Goal: Task Accomplishment & Management: Use online tool/utility

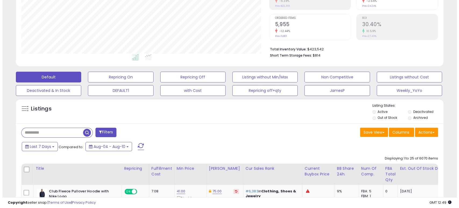
scroll to position [100, 0]
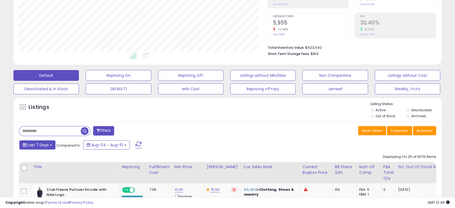
click at [45, 145] on span "Last 7 Days" at bounding box center [37, 144] width 21 height 5
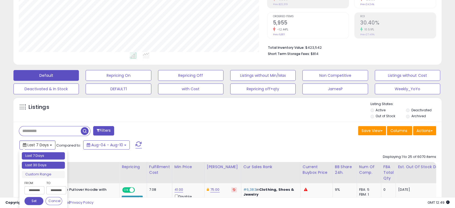
type input "**********"
click at [35, 163] on li "Last 30 Days" at bounding box center [43, 164] width 43 height 7
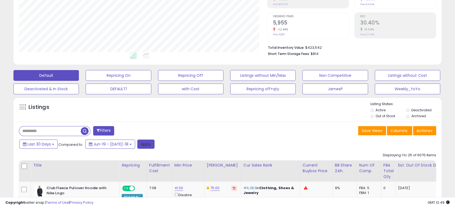
click at [138, 142] on button "Apply" at bounding box center [145, 143] width 17 height 9
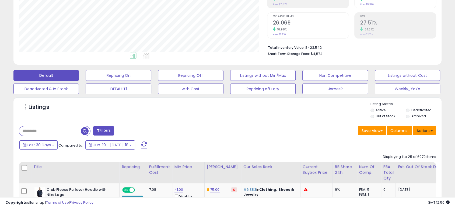
click at [420, 131] on button "Actions" at bounding box center [424, 130] width 23 height 9
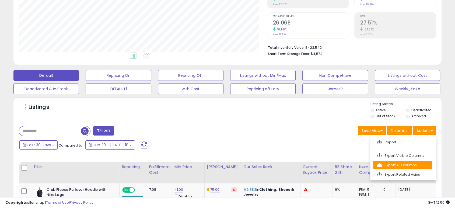
click at [396, 166] on link "Export All Columns" at bounding box center [402, 165] width 59 height 8
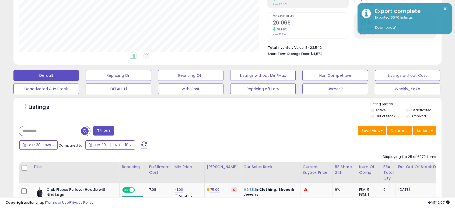
click at [43, 150] on div "Last 30 Days Compared to: Jun-19 - [DATE]-18" at bounding box center [174, 145] width 313 height 12
click at [44, 145] on span "Last 30 Days" at bounding box center [38, 144] width 23 height 5
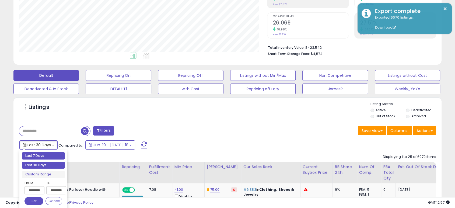
type input "**********"
click at [44, 152] on li "Last 7 Days" at bounding box center [43, 155] width 43 height 7
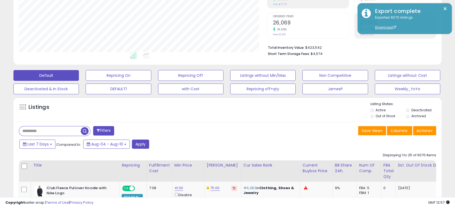
drag, startPoint x: 280, startPoint y: 117, endPoint x: 368, endPoint y: 124, distance: 88.3
click at [283, 116] on div "Listings" at bounding box center [227, 110] width 428 height 18
click at [430, 131] on button "Actions" at bounding box center [424, 130] width 23 height 9
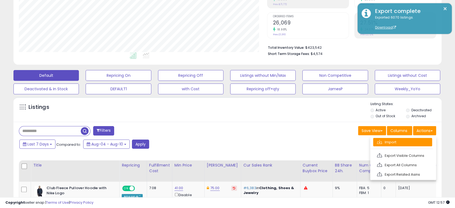
click at [405, 140] on link "Import" at bounding box center [402, 142] width 59 height 8
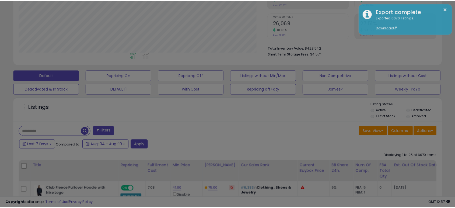
scroll to position [110, 251]
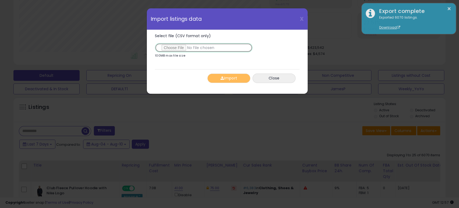
click at [178, 47] on input "Select file (CSV format only)" at bounding box center [204, 47] width 98 height 9
type input "**********"
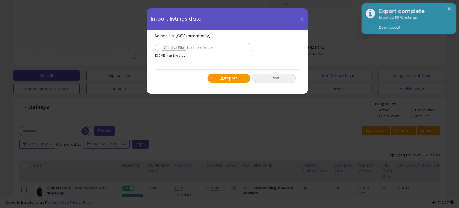
click at [223, 80] on span "button" at bounding box center [222, 78] width 3 height 4
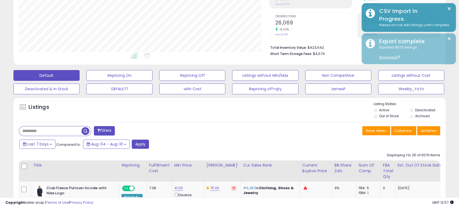
scroll to position [269047, 268909]
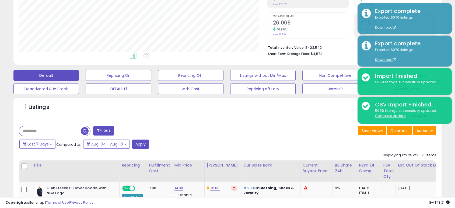
click at [308, 135] on div "Save View Save As New View Update Current View Columns Actions Import Export Vi…" at bounding box center [333, 131] width 213 height 10
click at [138, 142] on button "Apply" at bounding box center [140, 143] width 17 height 9
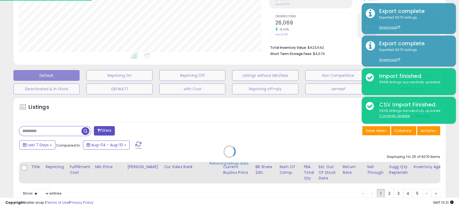
scroll to position [110, 251]
